Goal: Transaction & Acquisition: Purchase product/service

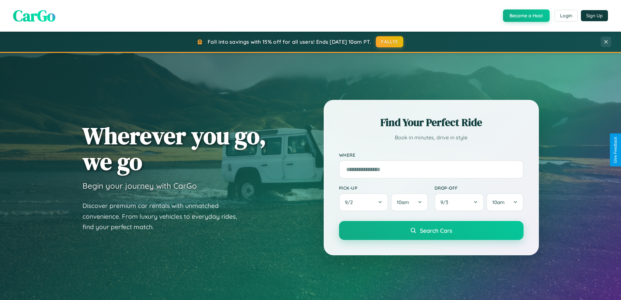
scroll to position [449, 0]
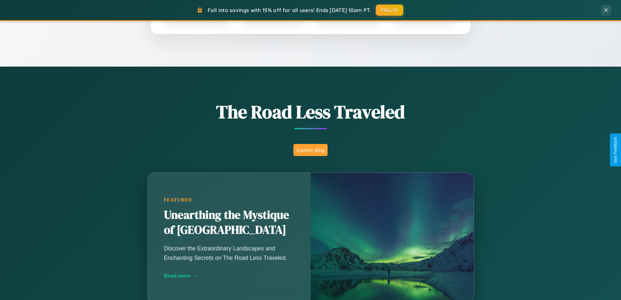
click at [310, 150] on button "Explore Blog" at bounding box center [310, 150] width 34 height 12
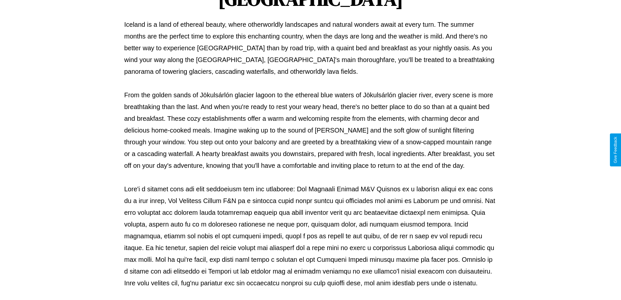
scroll to position [211, 0]
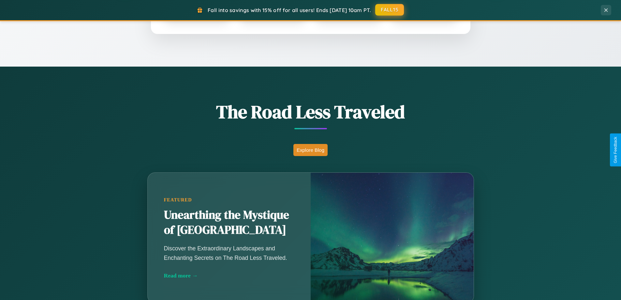
click at [390, 10] on button "FALL15" at bounding box center [389, 10] width 29 height 12
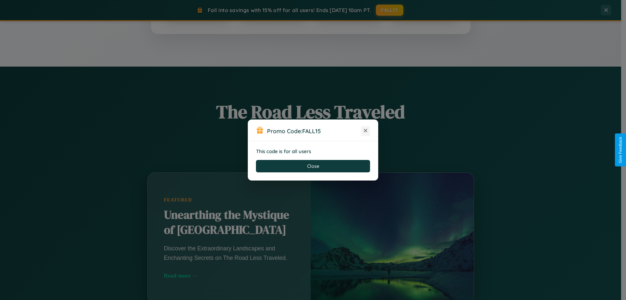
click at [366, 131] on icon at bounding box center [365, 130] width 7 height 7
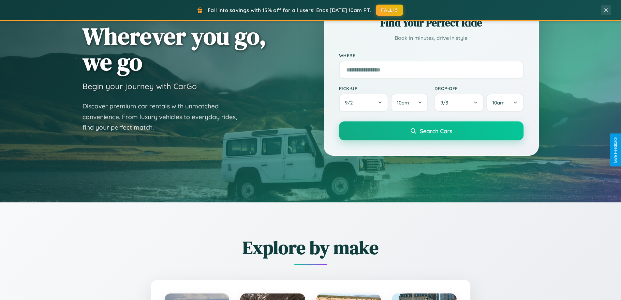
scroll to position [0, 0]
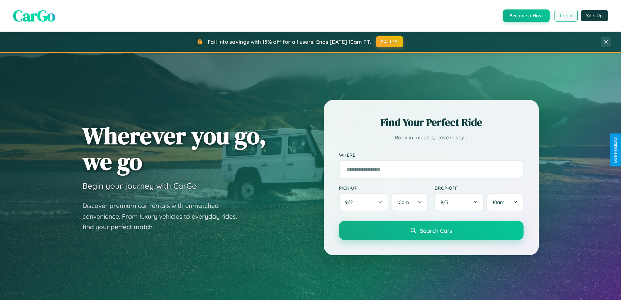
click at [566, 16] on button "Login" at bounding box center [566, 16] width 23 height 12
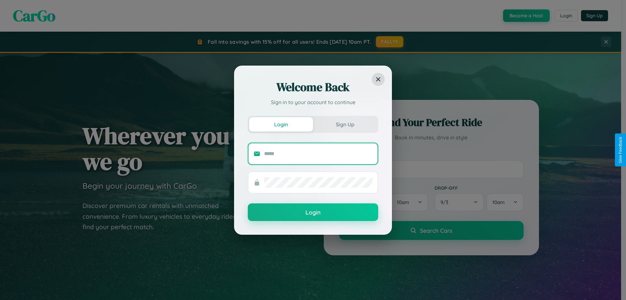
click at [318, 153] on input "text" at bounding box center [318, 153] width 108 height 10
type input "**********"
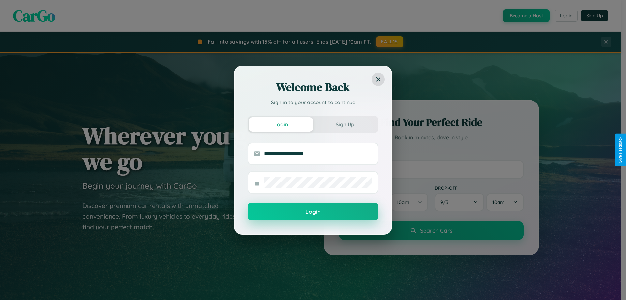
click at [313, 212] on button "Login" at bounding box center [313, 211] width 130 height 18
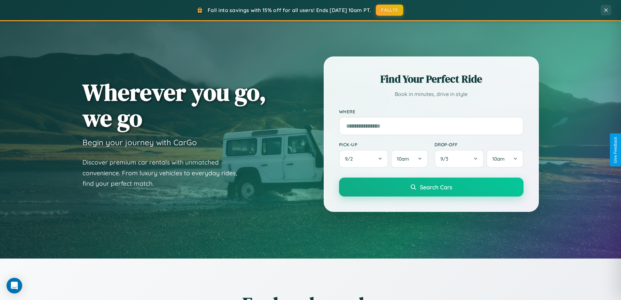
scroll to position [281, 0]
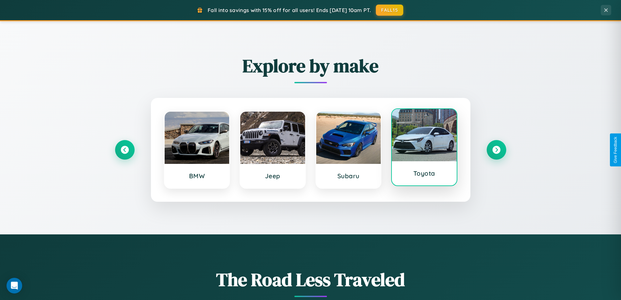
click at [424, 148] on div at bounding box center [424, 135] width 65 height 52
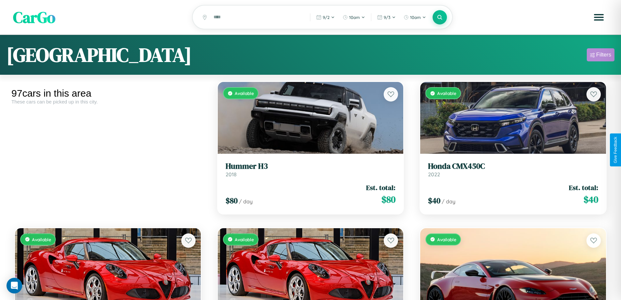
click at [601, 56] on div "Filters" at bounding box center [603, 55] width 15 height 7
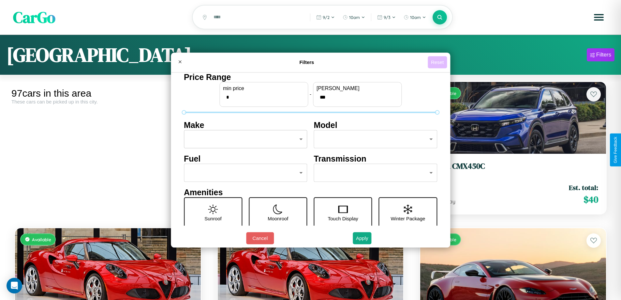
click at [438, 62] on button "Reset" at bounding box center [437, 62] width 19 height 12
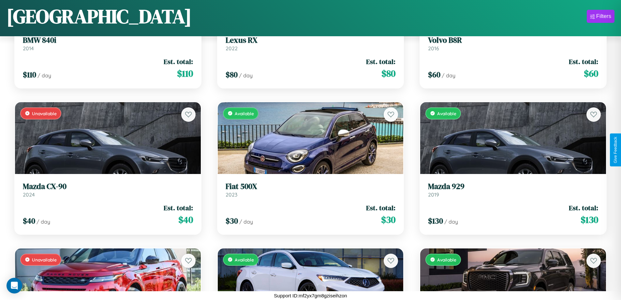
scroll to position [1114, 0]
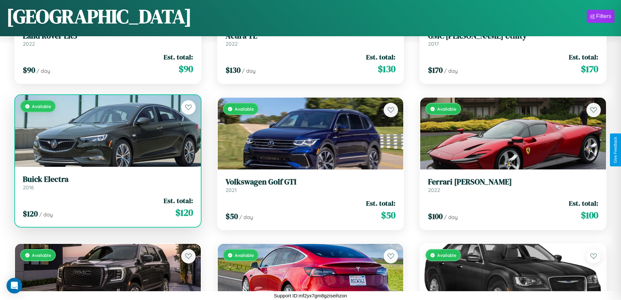
click at [107, 185] on link "Buick Electra 2016" at bounding box center [108, 182] width 170 height 16
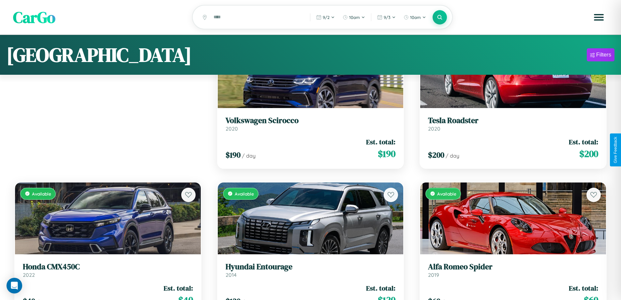
scroll to position [0, 0]
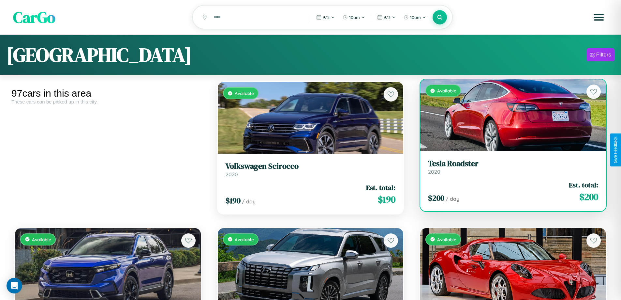
click at [509, 170] on link "Tesla Roadster 2020" at bounding box center [513, 167] width 170 height 16
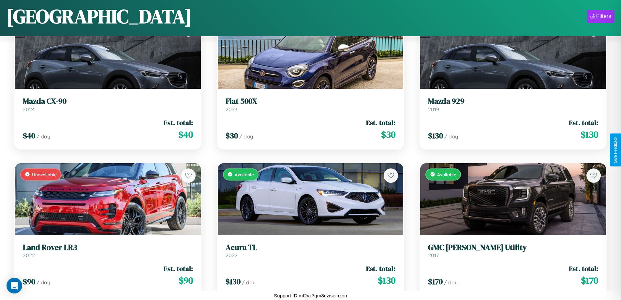
scroll to position [1552, 0]
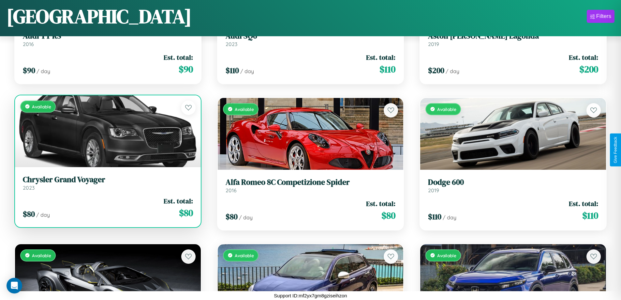
click at [107, 210] on div "$ 80 / day Est. total: $ 80" at bounding box center [108, 207] width 170 height 23
click at [107, 207] on div "$ 80 / day Est. total: $ 80" at bounding box center [108, 207] width 170 height 23
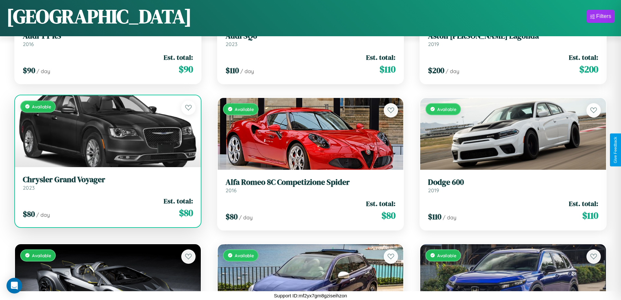
click at [107, 207] on div "$ 80 / day Est. total: $ 80" at bounding box center [108, 207] width 170 height 23
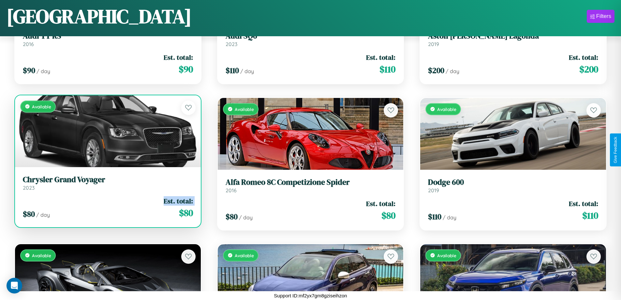
click at [107, 207] on div "$ 80 / day Est. total: $ 80" at bounding box center [108, 207] width 170 height 23
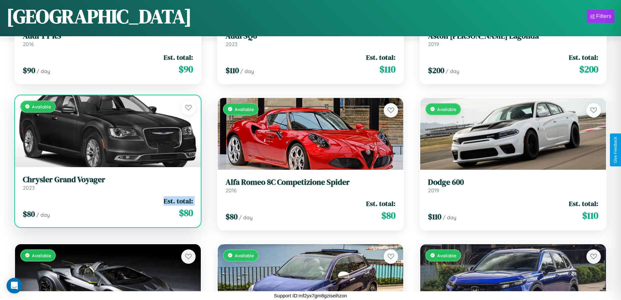
click at [107, 207] on div "$ 80 / day Est. total: $ 80" at bounding box center [108, 207] width 170 height 23
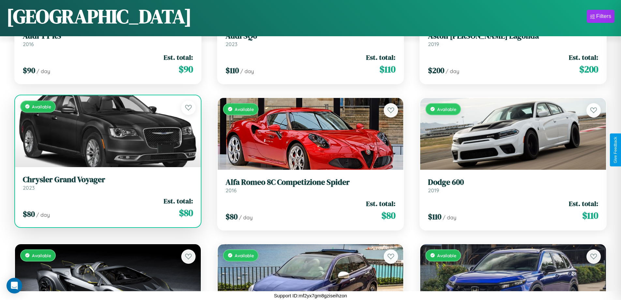
click at [107, 207] on div "$ 80 / day Est. total: $ 80" at bounding box center [108, 207] width 170 height 23
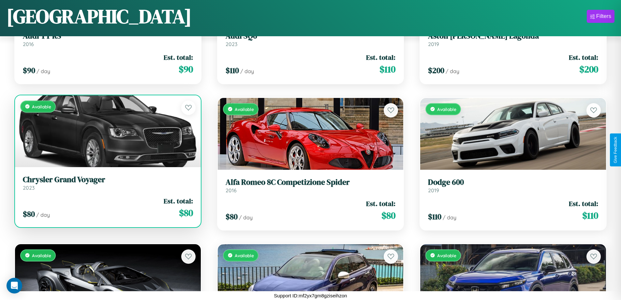
click at [107, 183] on h3 "Chrysler Grand Voyager" at bounding box center [108, 179] width 170 height 9
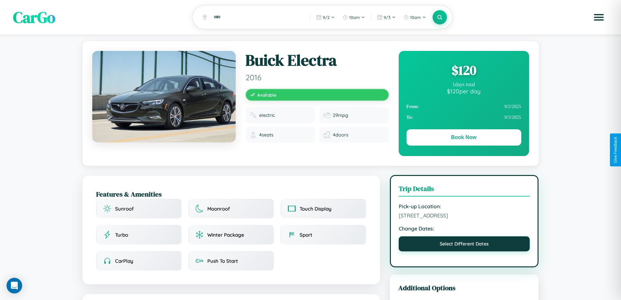
click at [464, 245] on button "Select Different Dates" at bounding box center [464, 243] width 131 height 15
select select "*"
select select "****"
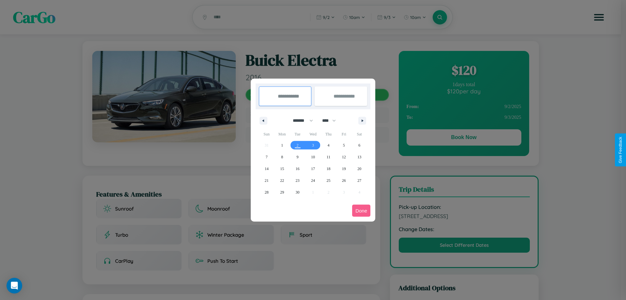
click at [300, 120] on select "******* ******** ***** ***** *** **** **** ****** ********* ******* ******** **…" at bounding box center [302, 120] width 28 height 11
select select "*"
drag, startPoint x: 332, startPoint y: 120, endPoint x: 313, endPoint y: 131, distance: 21.6
click at [332, 120] on select "**** **** **** **** **** **** **** **** **** **** **** **** **** **** **** ****…" at bounding box center [329, 120] width 20 height 11
select select "****"
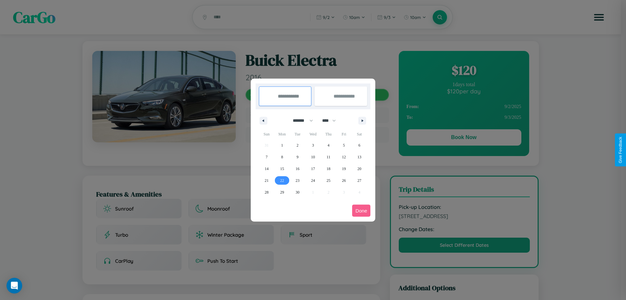
click at [282, 180] on span "22" at bounding box center [282, 180] width 4 height 12
type input "**********"
click at [297, 180] on span "23" at bounding box center [298, 180] width 4 height 12
type input "**********"
click at [361, 210] on button "Done" at bounding box center [361, 210] width 18 height 12
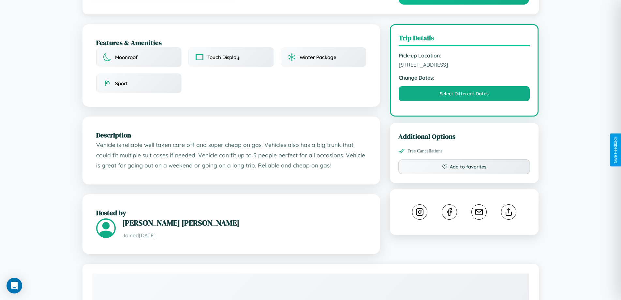
scroll to position [214, 0]
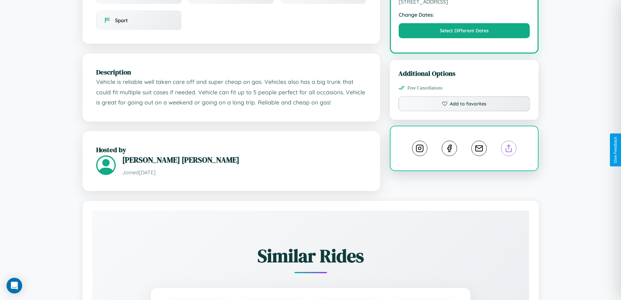
click at [509, 149] on line at bounding box center [509, 147] width 0 height 5
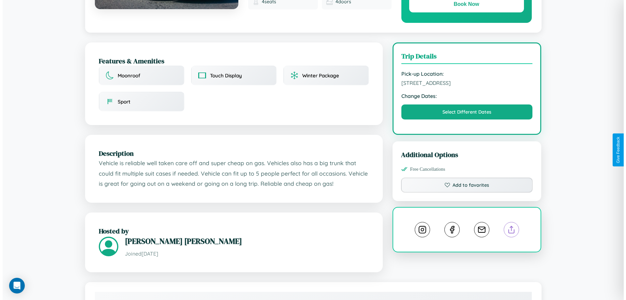
scroll to position [0, 0]
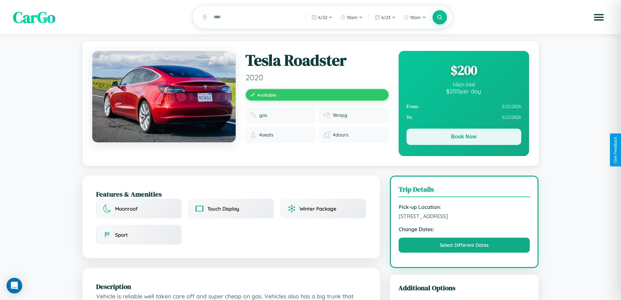
click at [464, 138] on button "Book Now" at bounding box center [464, 136] width 115 height 16
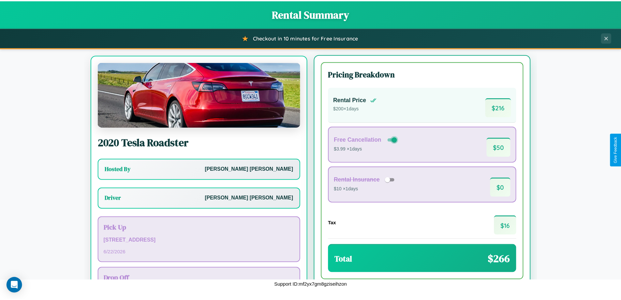
scroll to position [30, 0]
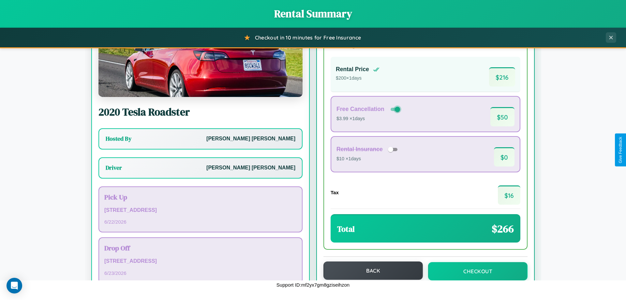
click at [370, 271] on button "Back" at bounding box center [372, 270] width 99 height 18
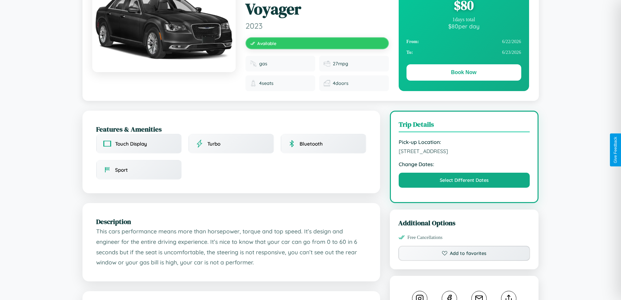
scroll to position [72, 0]
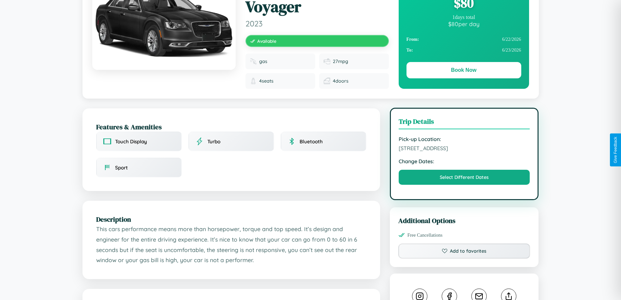
click at [464, 149] on span "[STREET_ADDRESS]" at bounding box center [464, 148] width 131 height 7
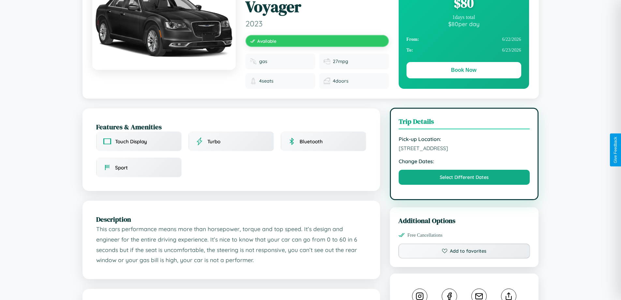
click at [464, 149] on span "[STREET_ADDRESS]" at bounding box center [464, 148] width 131 height 7
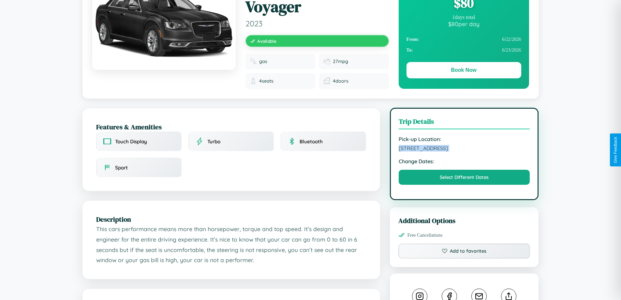
click at [464, 149] on span "[STREET_ADDRESS]" at bounding box center [464, 148] width 131 height 7
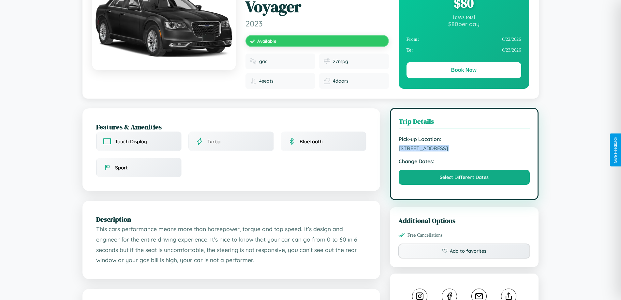
click at [464, 149] on span "[STREET_ADDRESS]" at bounding box center [464, 148] width 131 height 7
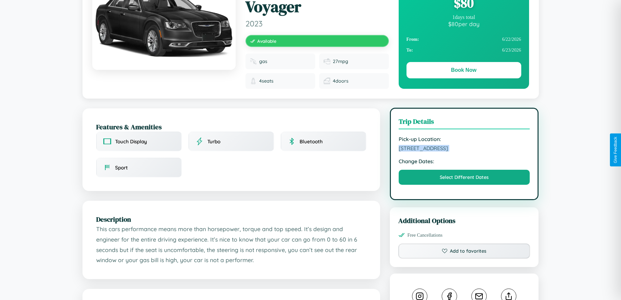
click at [464, 149] on span "[STREET_ADDRESS]" at bounding box center [464, 148] width 131 height 7
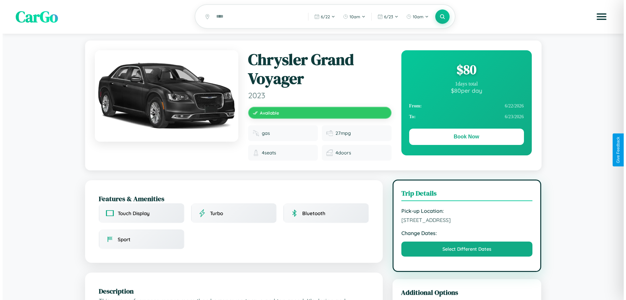
scroll to position [0, 0]
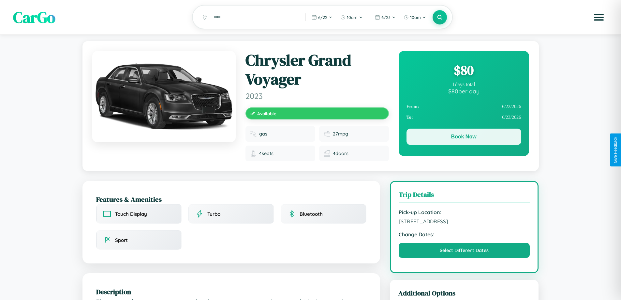
click at [464, 138] on button "Book Now" at bounding box center [464, 136] width 115 height 16
